Goal: Information Seeking & Learning: Find specific page/section

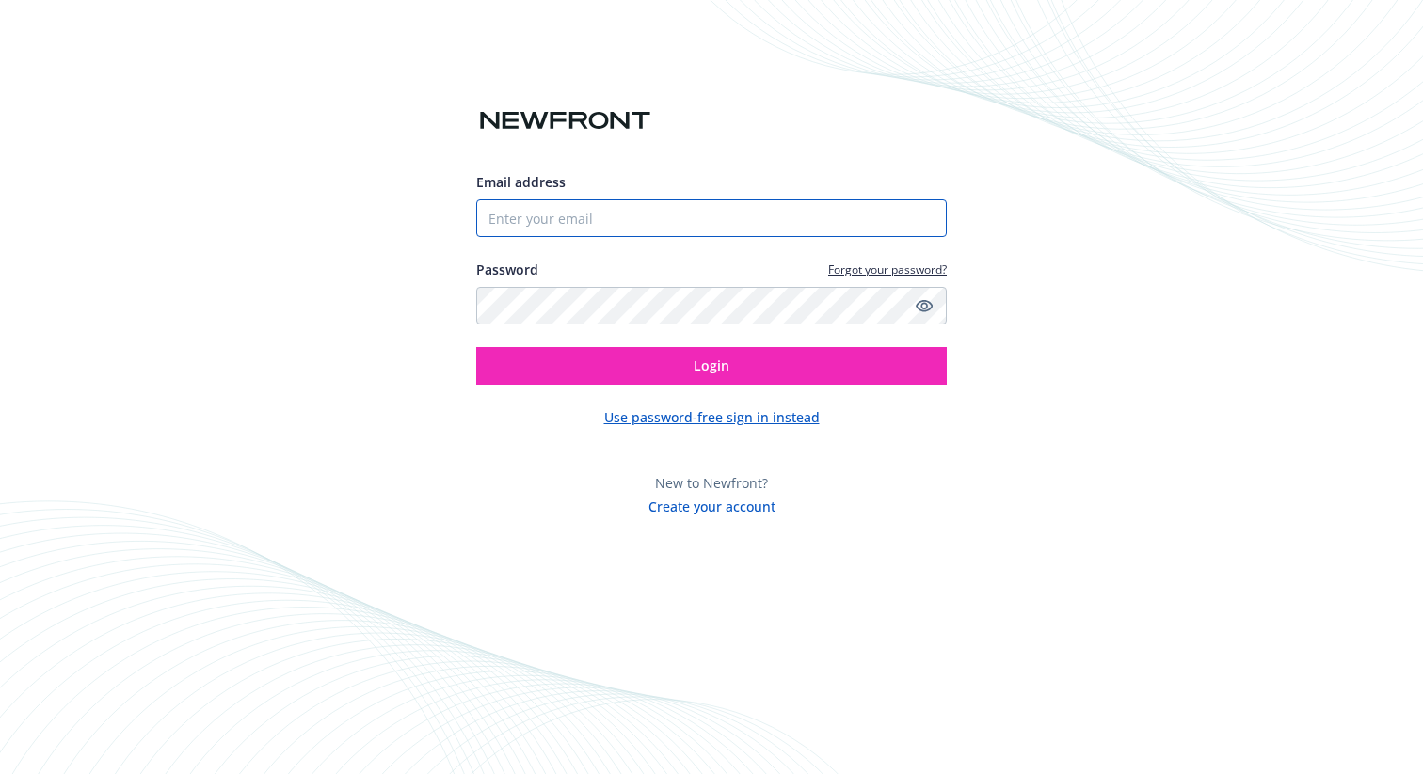
click at [552, 231] on input "Email address" at bounding box center [711, 218] width 470 height 38
type input "[EMAIL_ADDRESS][PERSON_NAME][DOMAIN_NAME]"
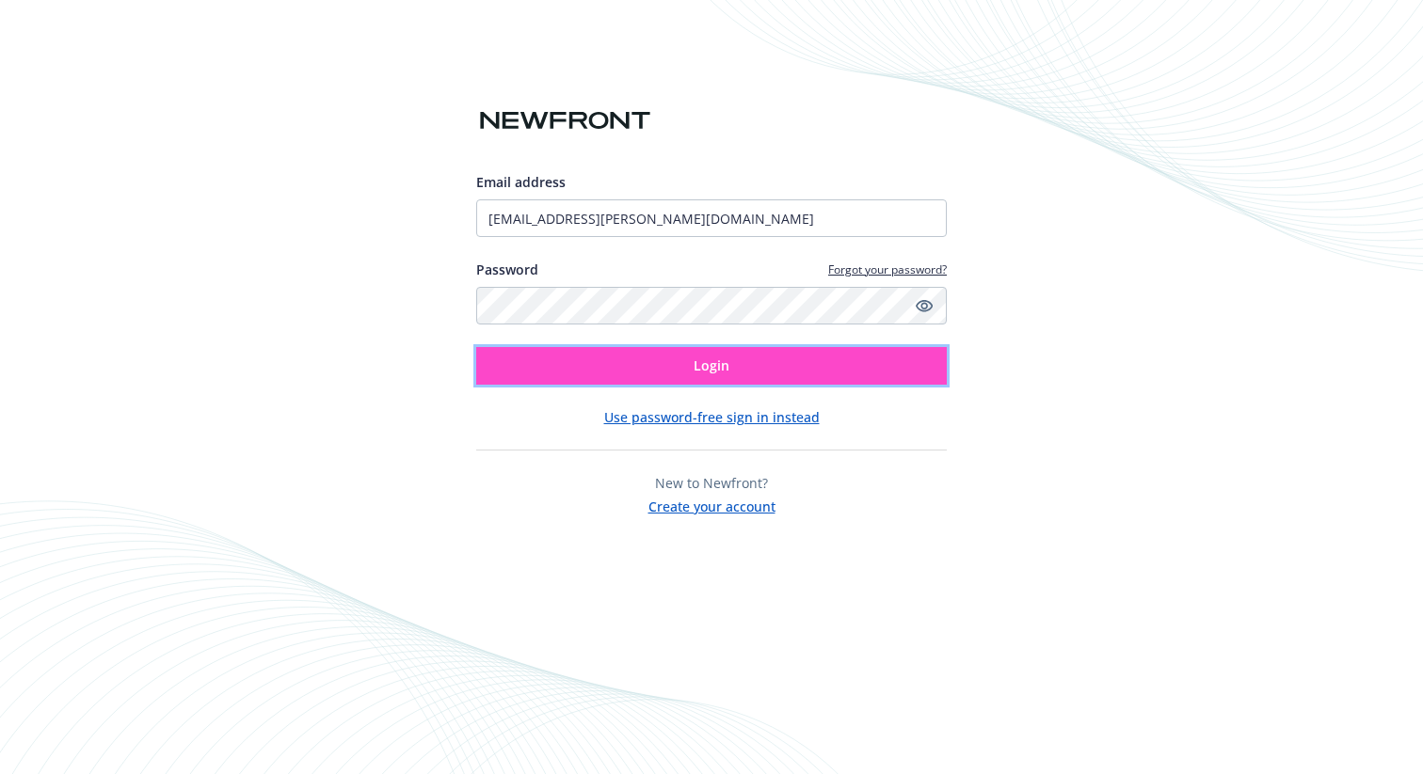
click at [662, 383] on button "Login" at bounding box center [711, 366] width 470 height 38
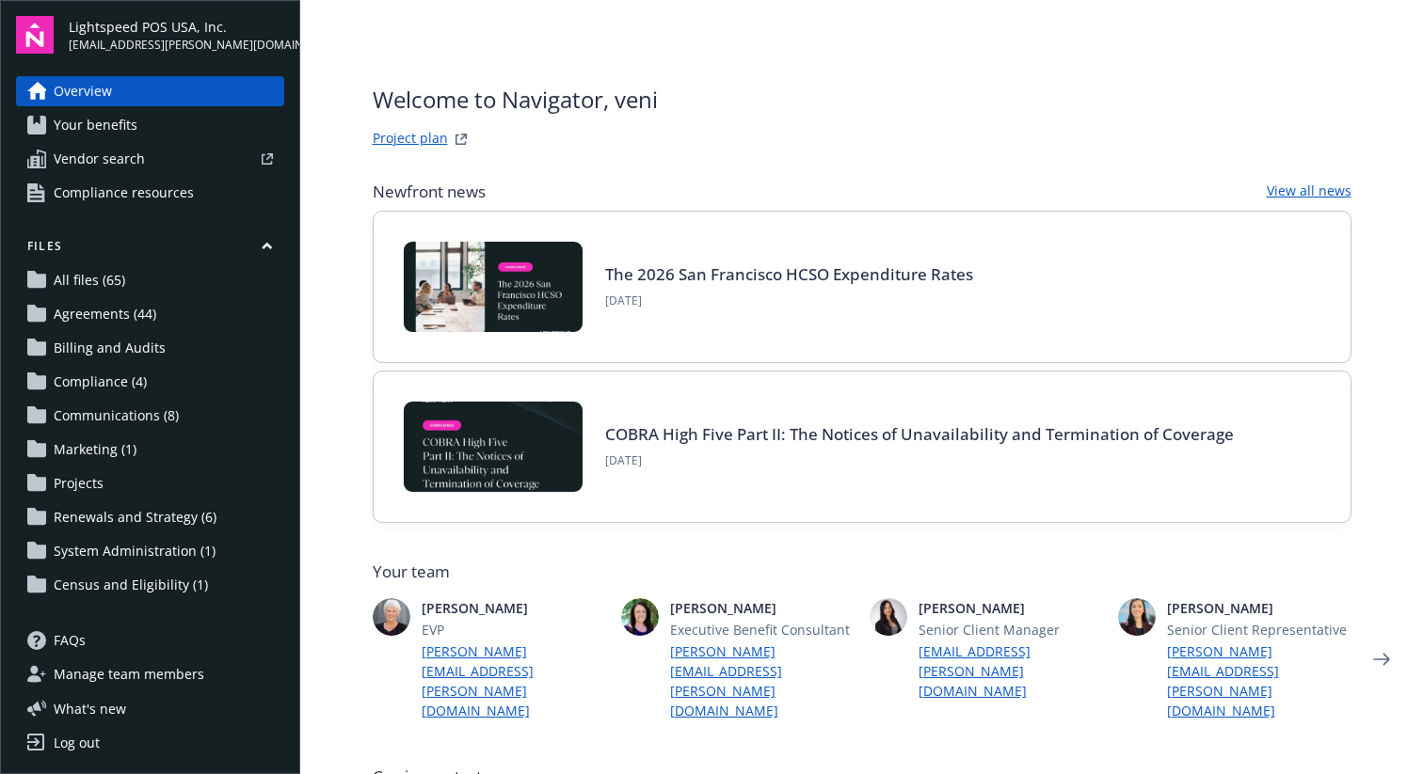
click at [161, 565] on span "System Administration (1)" at bounding box center [135, 551] width 162 height 30
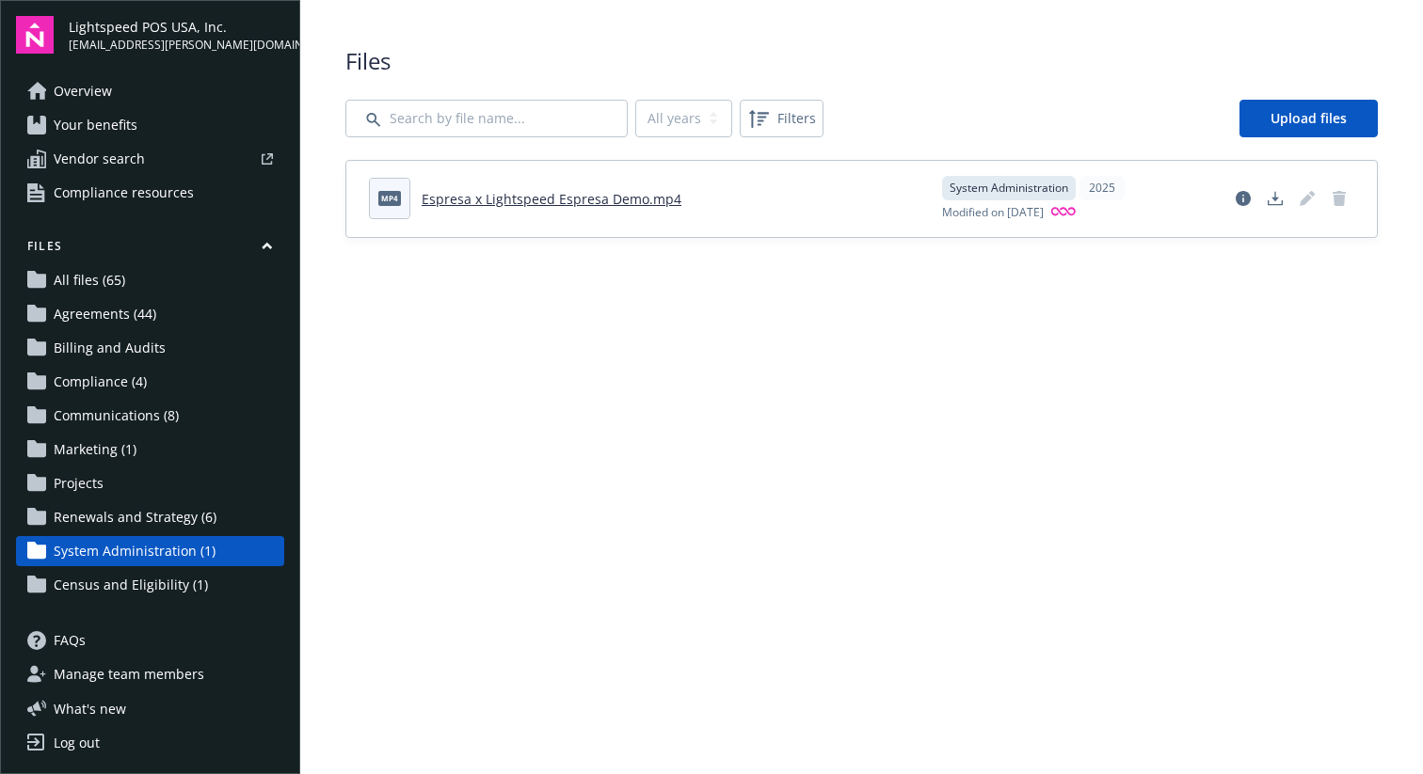
click at [159, 527] on span "Renewals and Strategy (6)" at bounding box center [135, 517] width 163 height 30
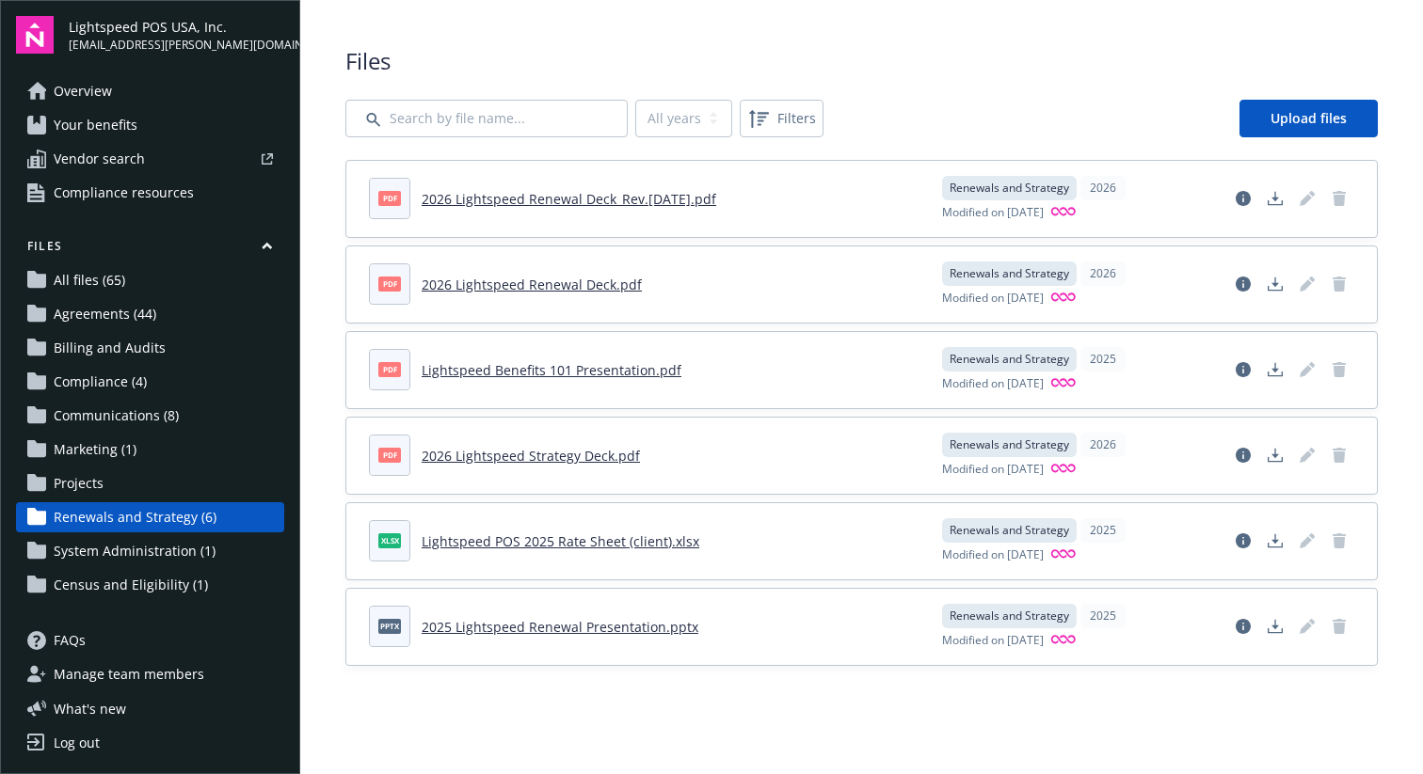
click at [120, 288] on span "All files (65)" at bounding box center [90, 280] width 72 height 30
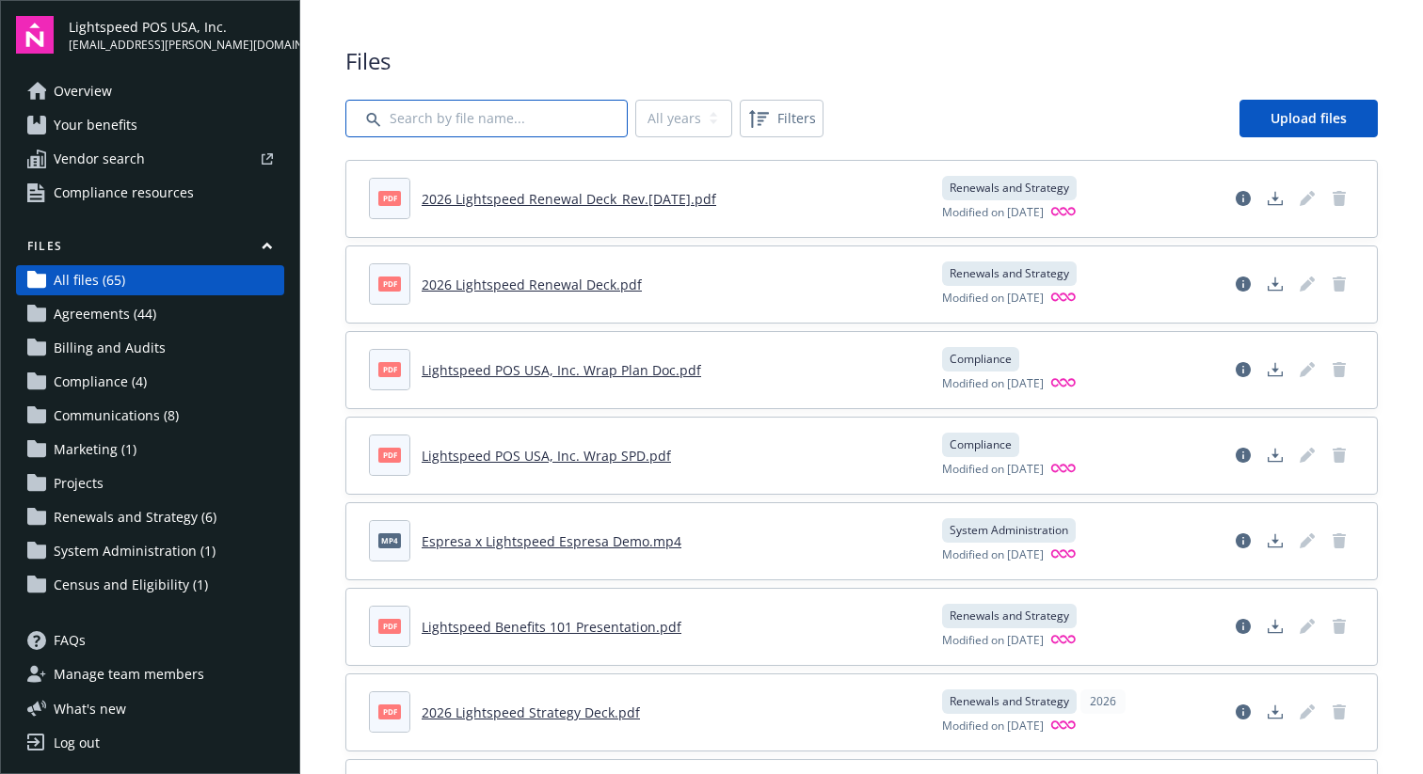
click at [566, 110] on input "Search by file name..." at bounding box center [486, 119] width 282 height 38
type input "health equity"
